Goal: Task Accomplishment & Management: Use online tool/utility

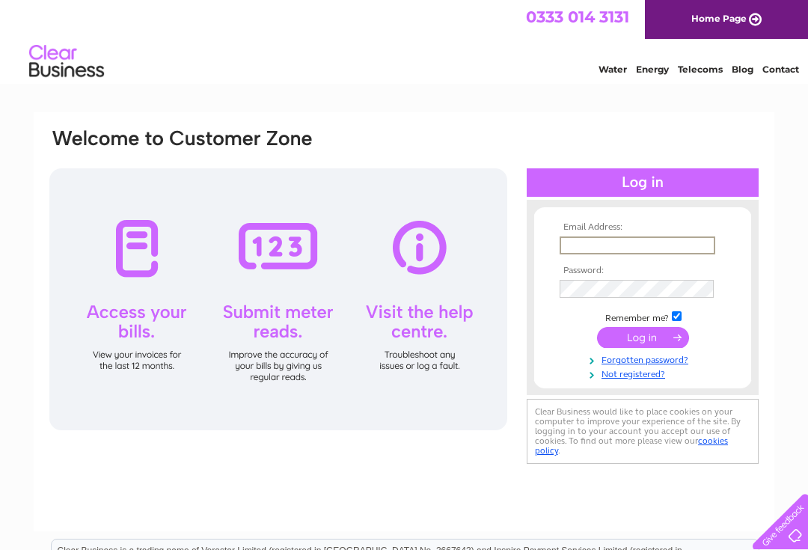
type input "francarjames@gmail.com"
click at [643, 338] on input "submit" at bounding box center [643, 337] width 92 height 21
click at [638, 341] on input "submit" at bounding box center [643, 336] width 92 height 21
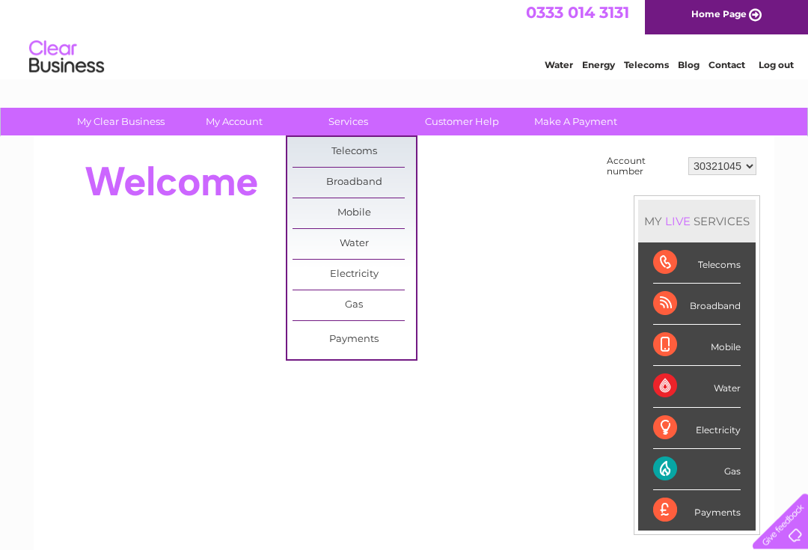
scroll to position [4, 0]
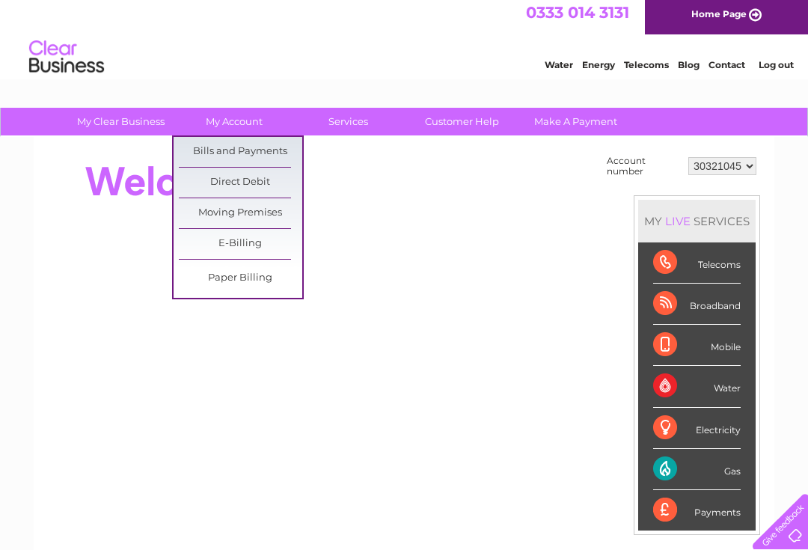
click at [281, 152] on link "Bills and Payments" at bounding box center [241, 152] width 124 height 30
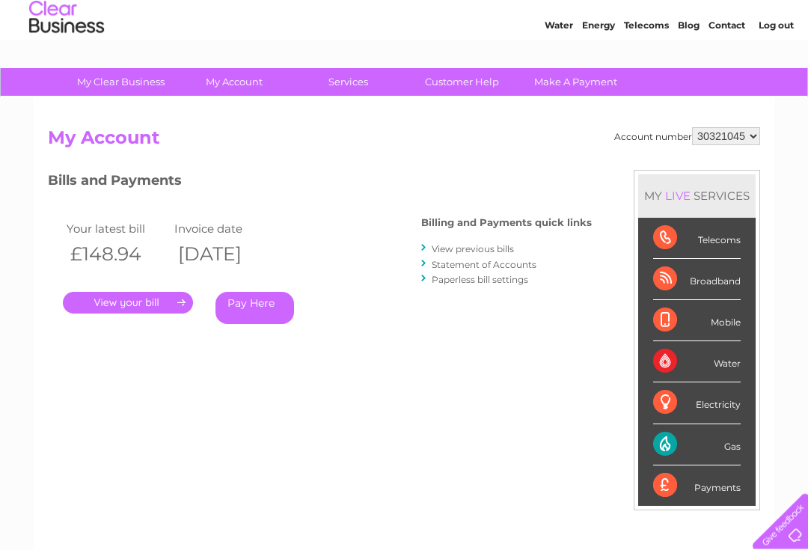
scroll to position [44, 0]
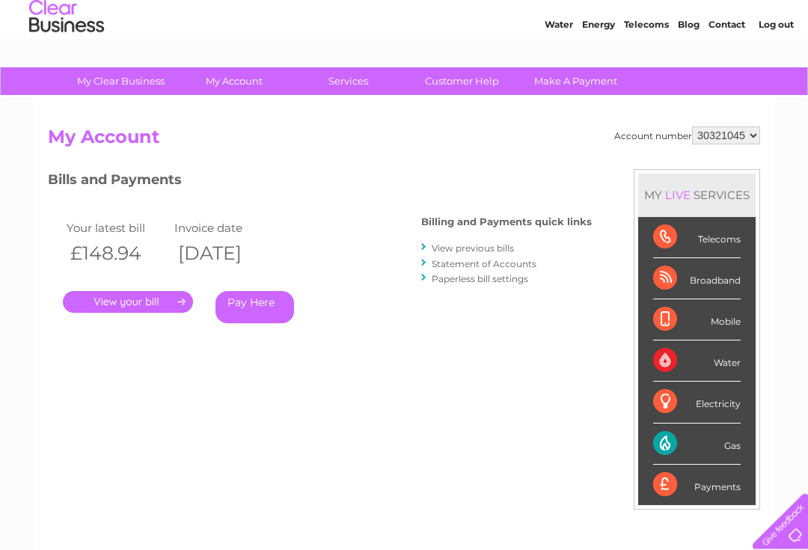
click at [96, 293] on link "." at bounding box center [128, 303] width 130 height 22
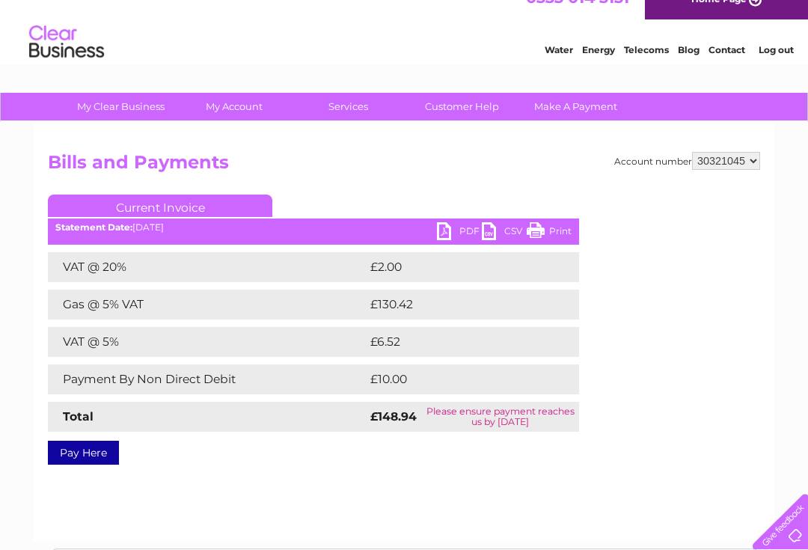
scroll to position [20, 0]
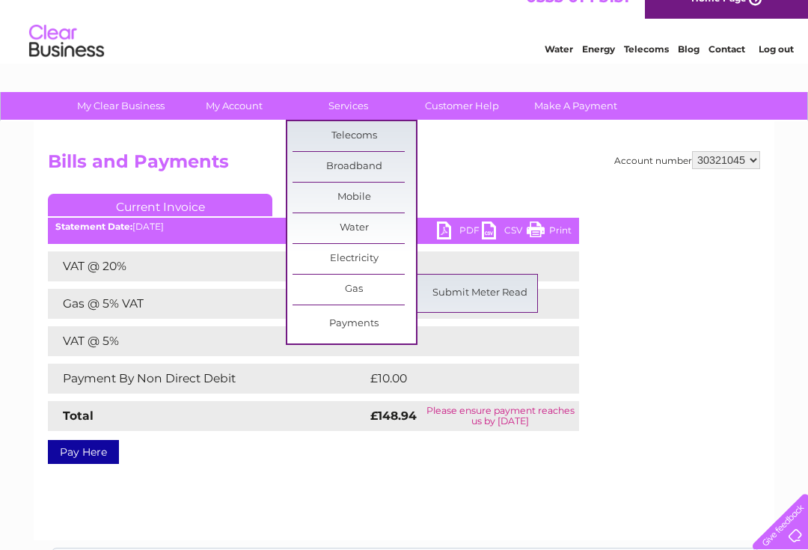
click at [461, 292] on link "Submit Meter Read" at bounding box center [480, 293] width 124 height 30
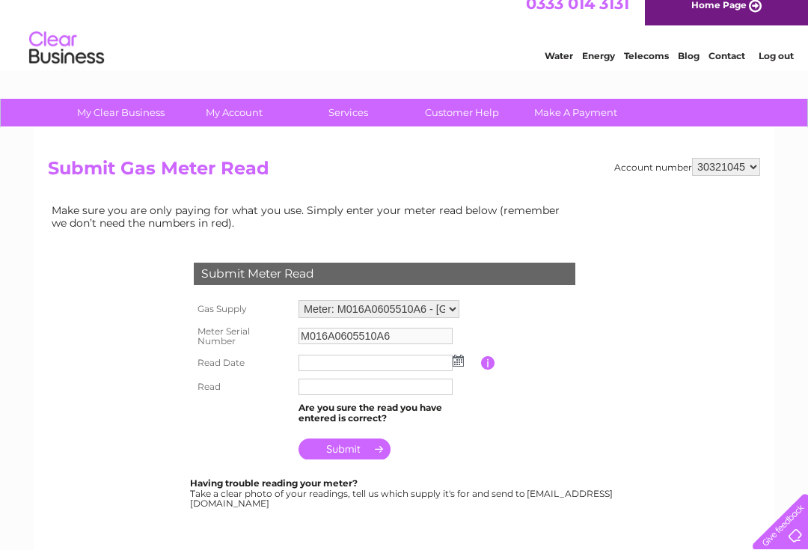
scroll to position [13, 0]
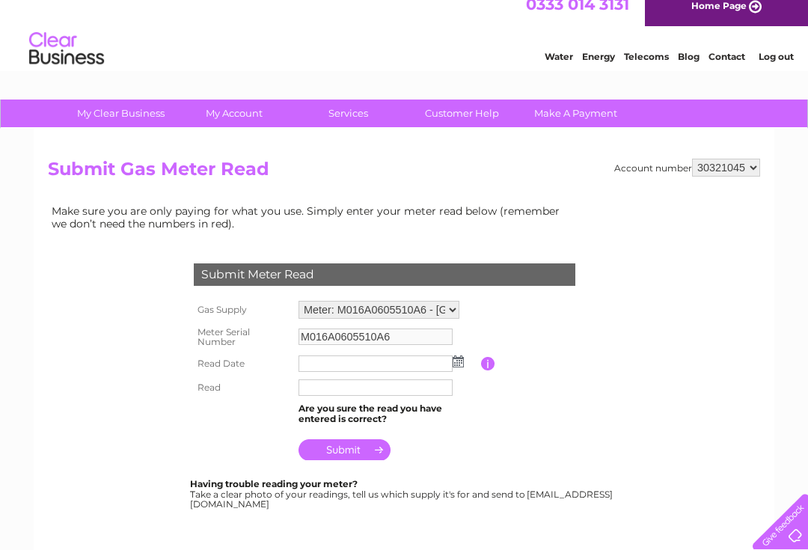
click at [429, 368] on input "text" at bounding box center [376, 364] width 154 height 16
click at [463, 358] on img at bounding box center [459, 362] width 11 height 12
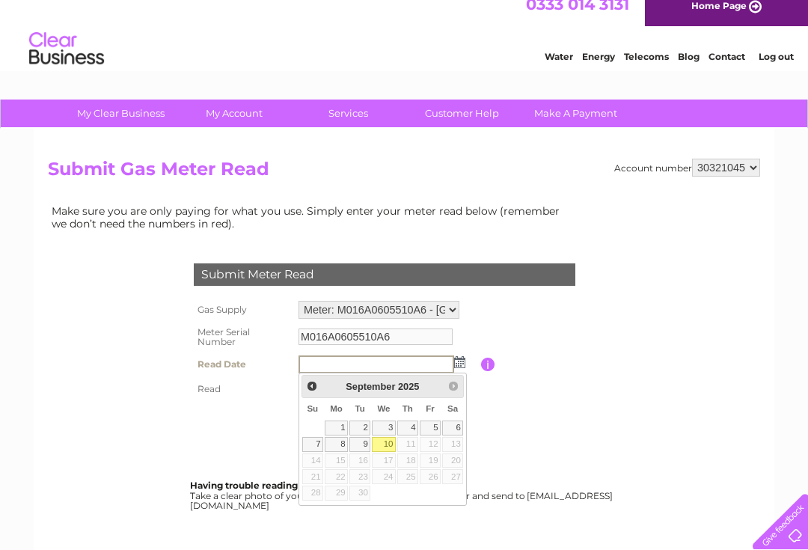
click at [390, 446] on link "10" at bounding box center [384, 444] width 24 height 15
type input "2025/09/10"
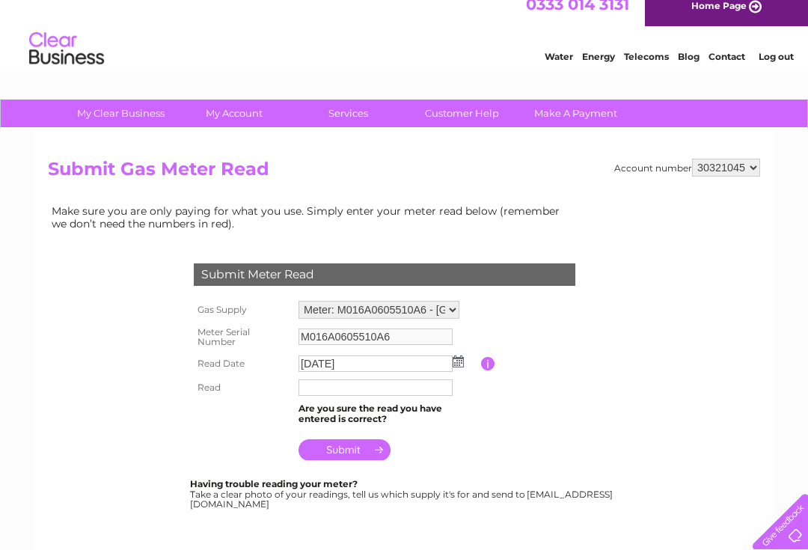
click at [418, 393] on input "text" at bounding box center [376, 388] width 154 height 16
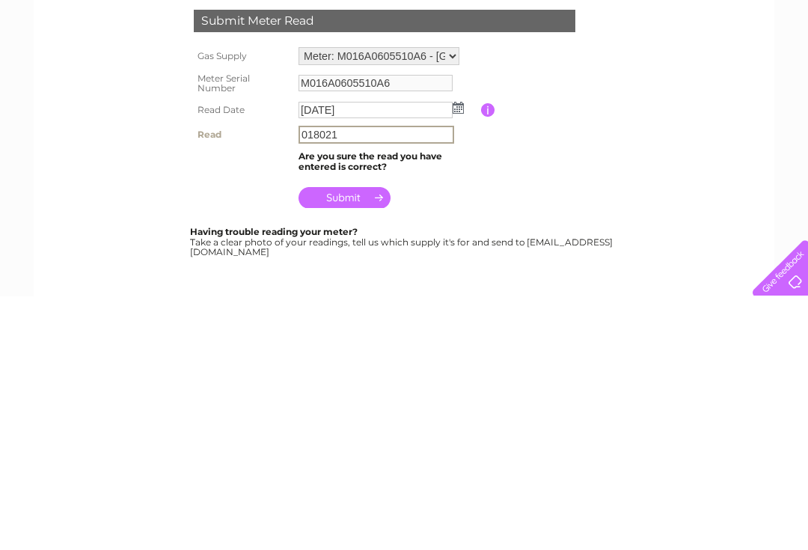
type input "018021"
click at [388, 430] on td at bounding box center [388, 448] width 186 height 36
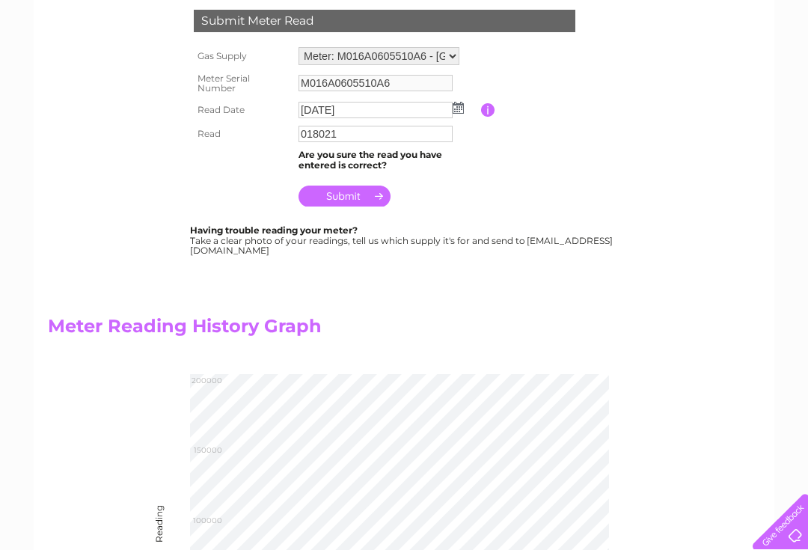
click at [368, 193] on input "submit" at bounding box center [345, 196] width 92 height 21
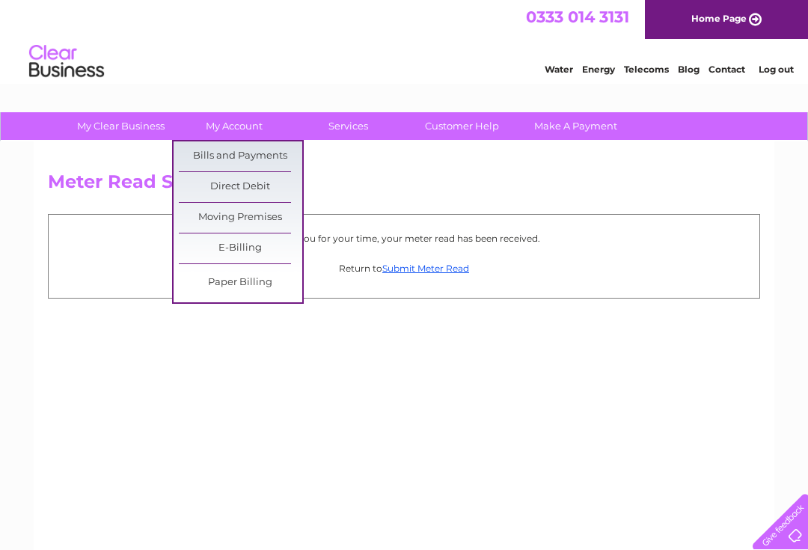
click at [284, 157] on link "Bills and Payments" at bounding box center [241, 156] width 124 height 30
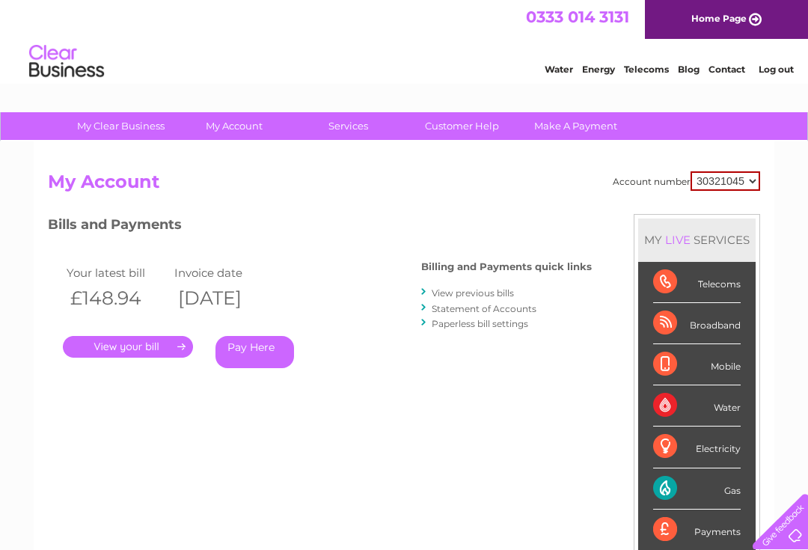
click at [156, 350] on link "." at bounding box center [128, 347] width 130 height 22
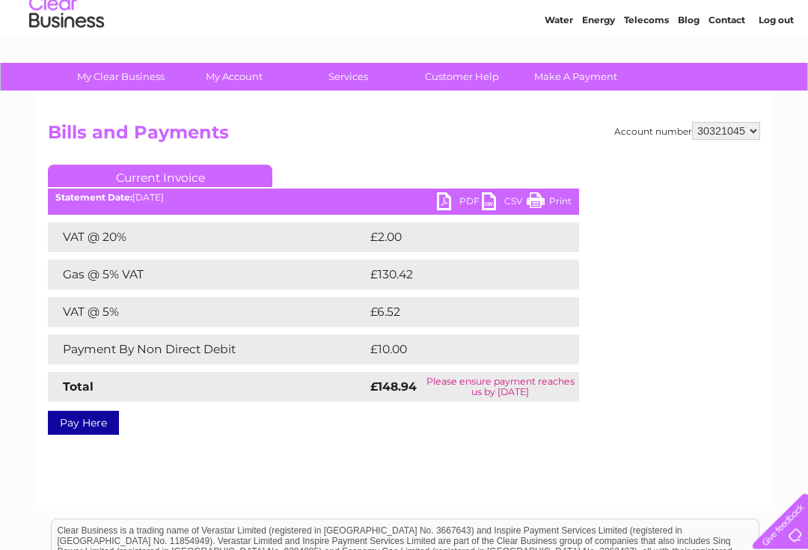
scroll to position [50, 0]
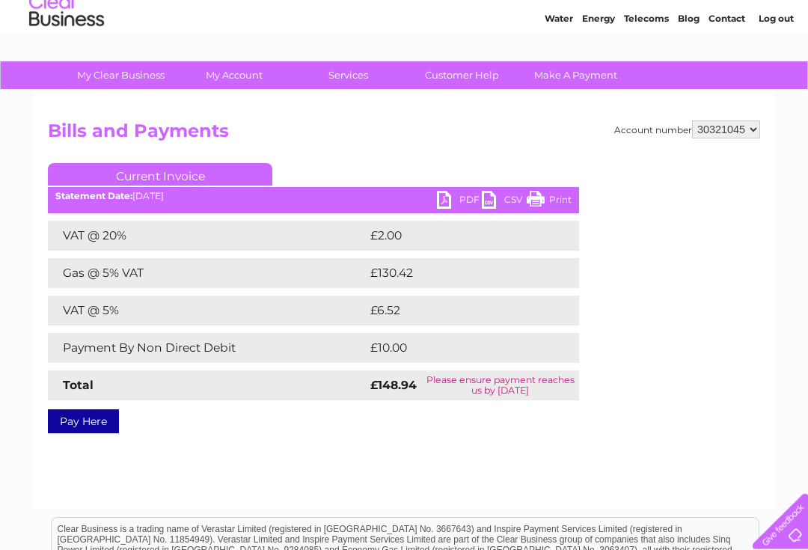
click at [451, 204] on link "PDF" at bounding box center [459, 203] width 45 height 22
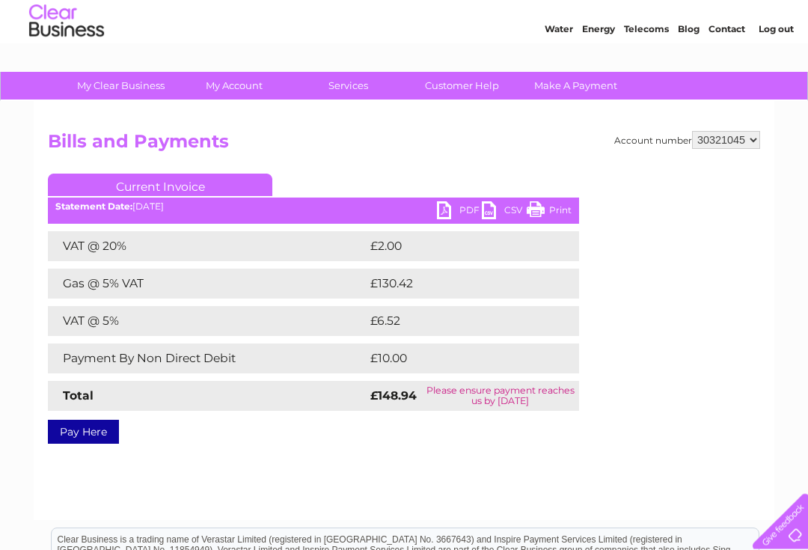
scroll to position [0, 0]
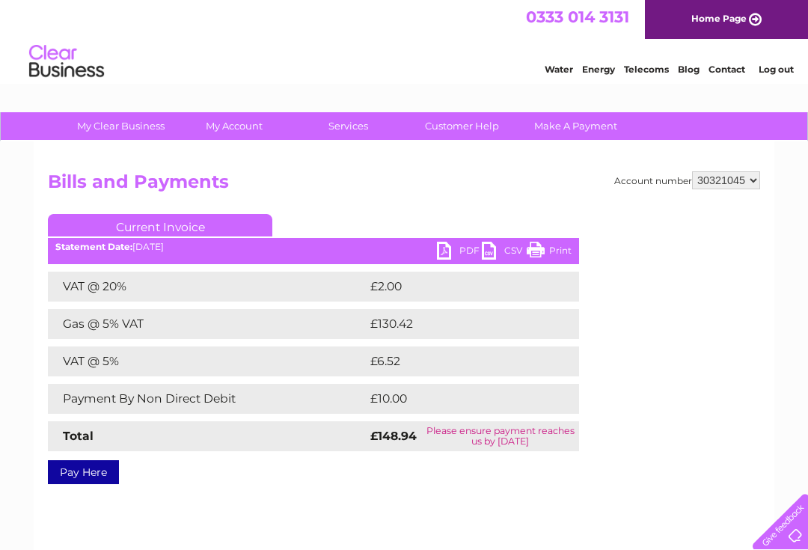
click at [788, 64] on link "Log out" at bounding box center [776, 69] width 35 height 11
